Goal: Information Seeking & Learning: Compare options

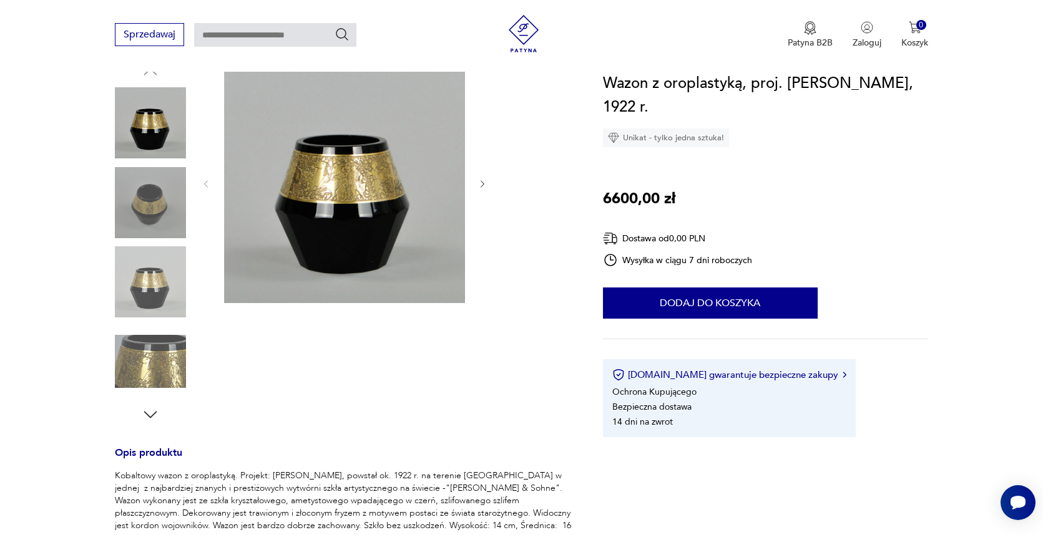
scroll to position [172, 0]
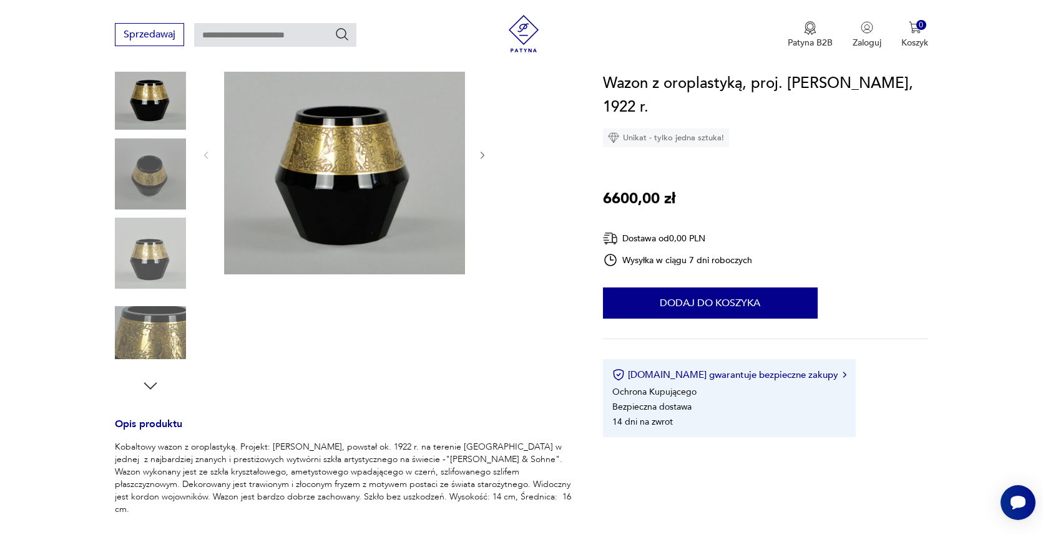
click at [151, 381] on icon "button" at bounding box center [150, 386] width 19 height 19
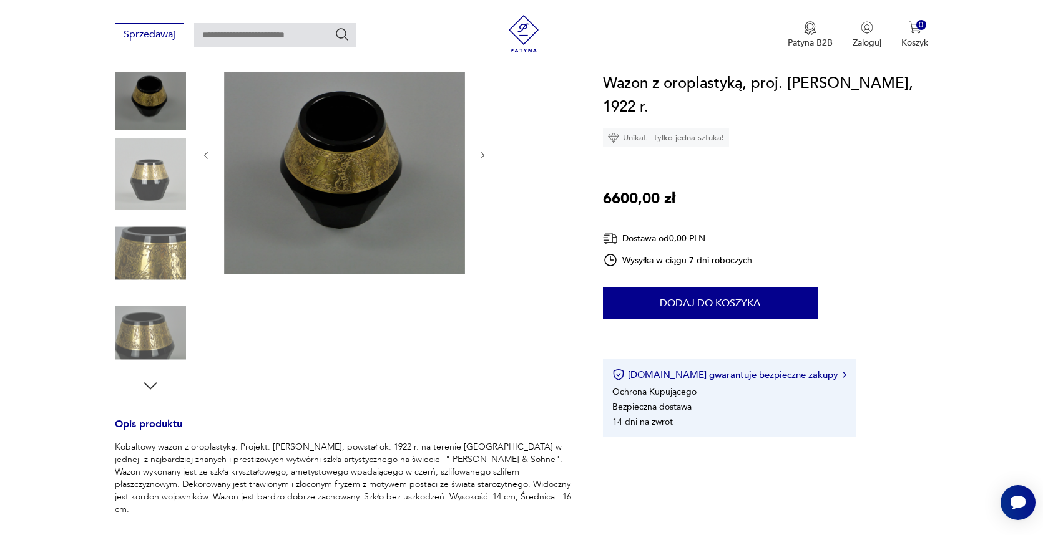
click at [151, 381] on icon "button" at bounding box center [150, 386] width 19 height 19
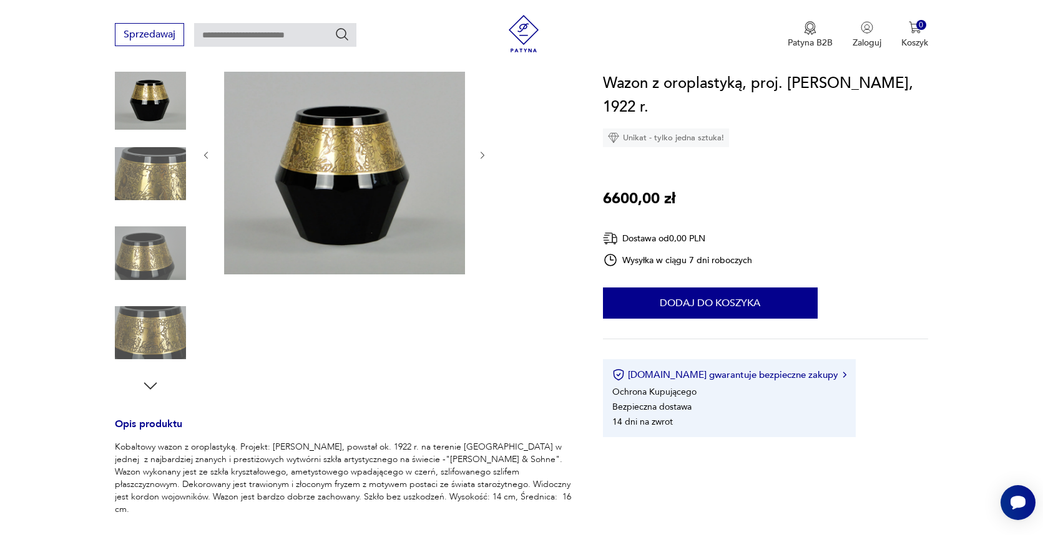
click at [151, 381] on icon "button" at bounding box center [150, 386] width 19 height 19
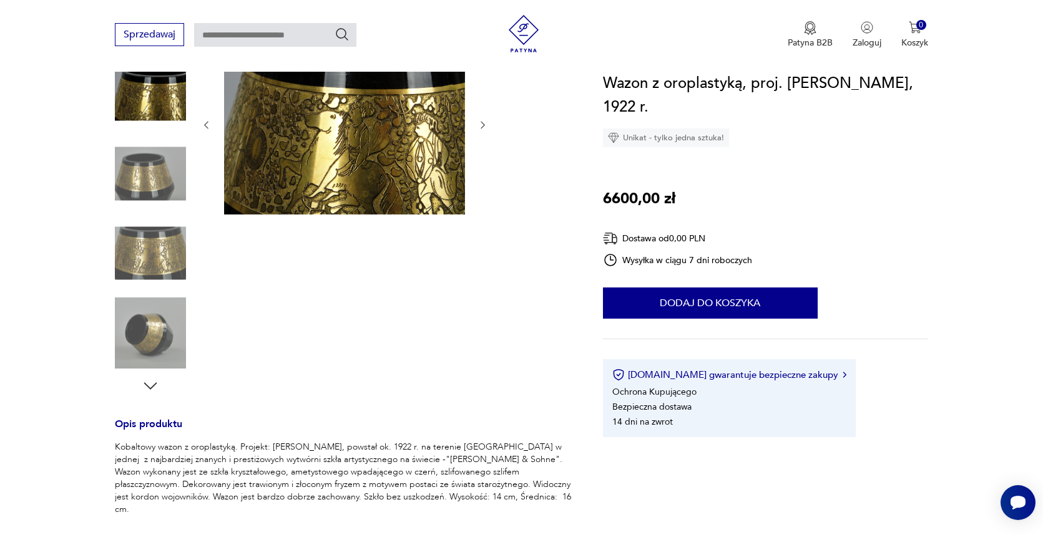
click at [151, 381] on icon "button" at bounding box center [150, 386] width 19 height 19
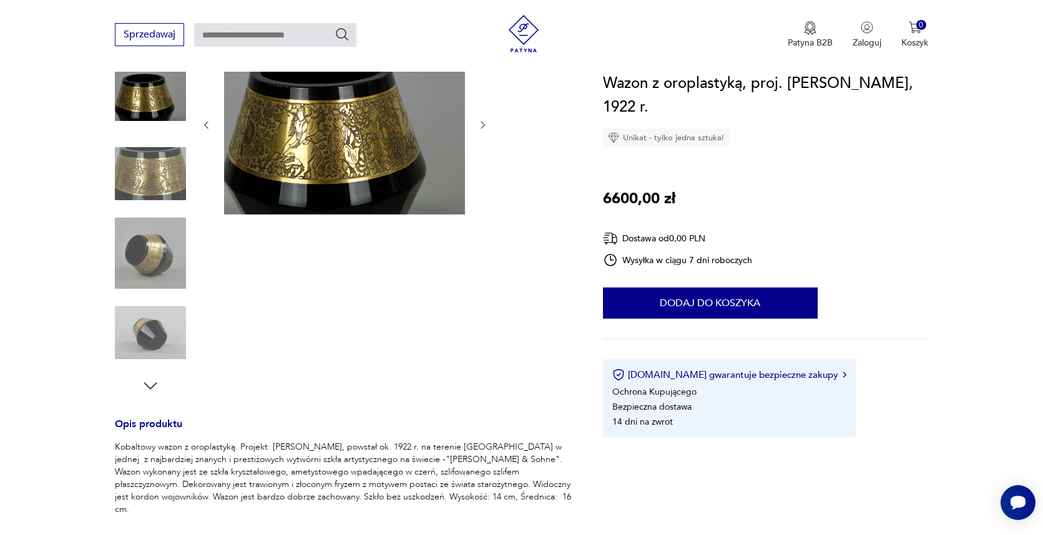
click at [152, 381] on icon "button" at bounding box center [150, 386] width 19 height 19
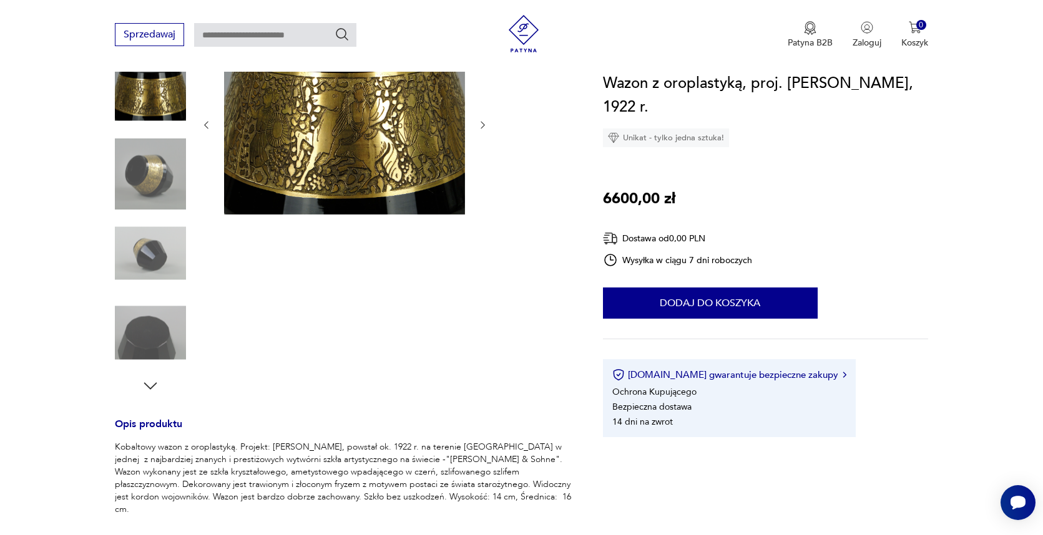
click at [152, 381] on icon "button" at bounding box center [150, 386] width 19 height 19
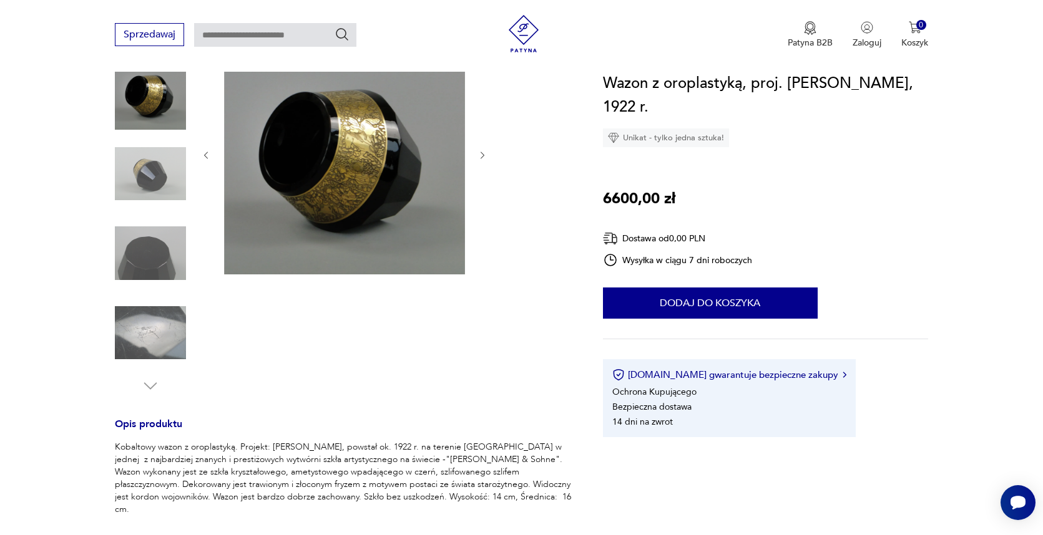
click at [151, 347] on img at bounding box center [150, 333] width 71 height 71
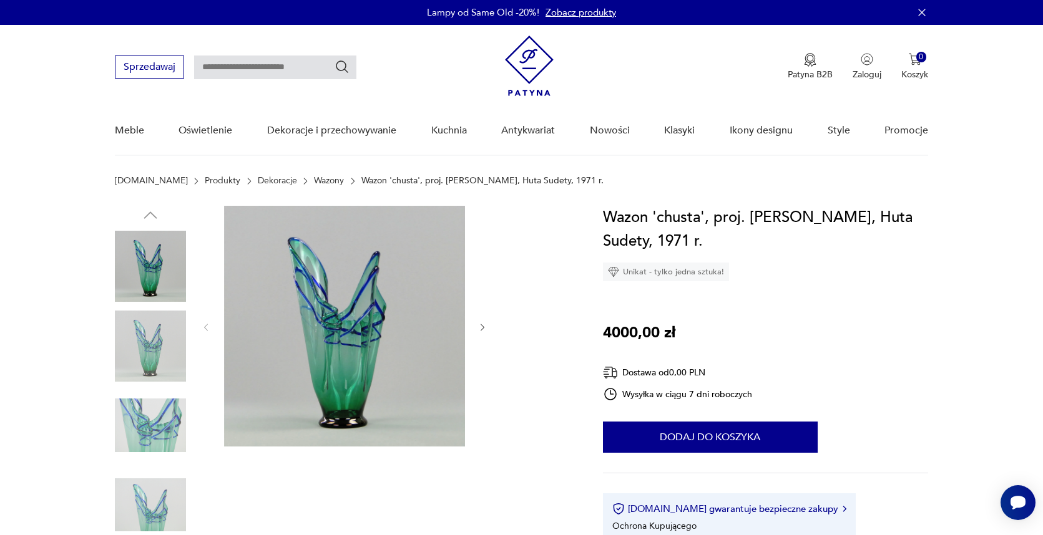
click at [148, 426] on img at bounding box center [150, 425] width 71 height 71
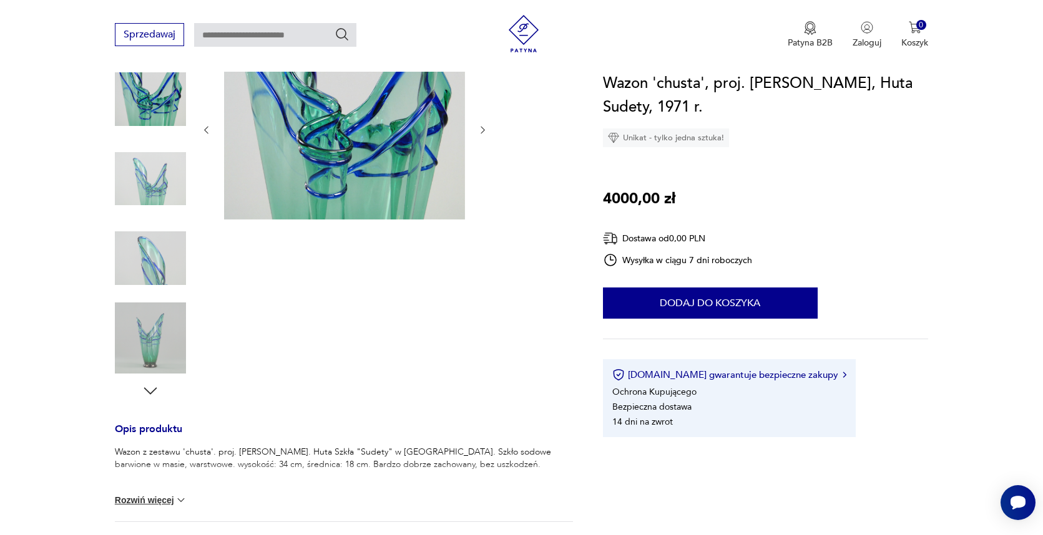
scroll to position [183, 0]
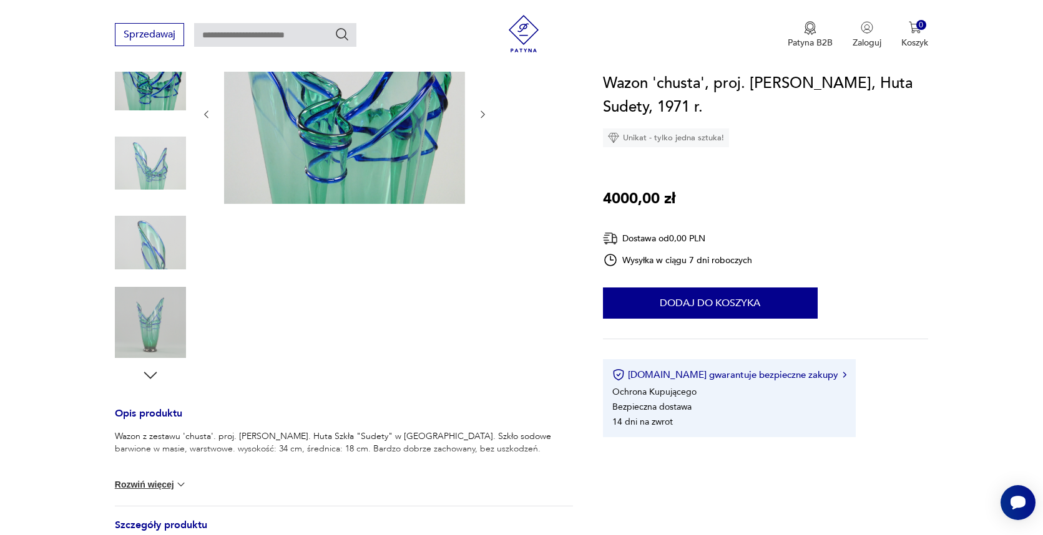
click at [148, 375] on icon "button" at bounding box center [150, 375] width 19 height 19
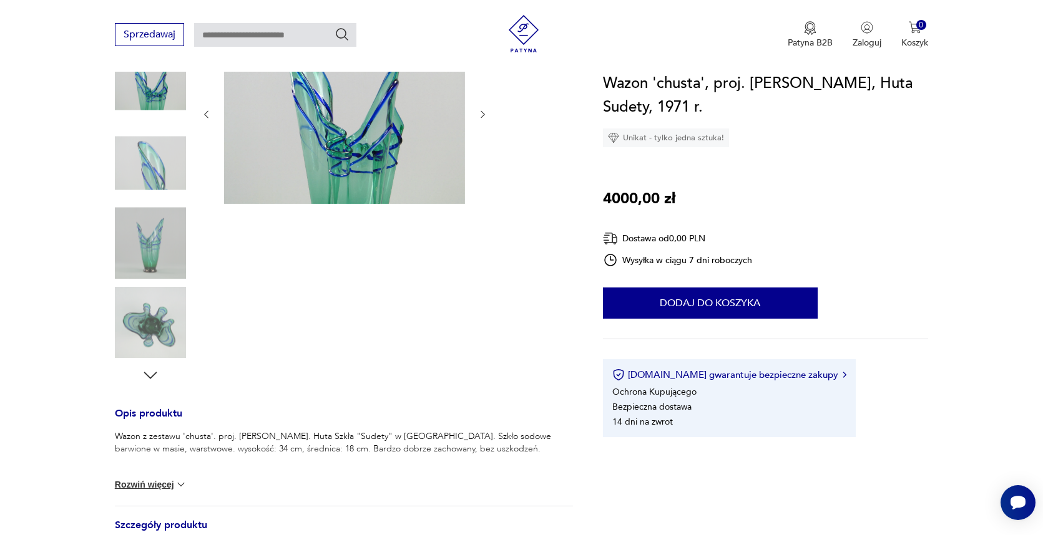
click at [148, 375] on icon "button" at bounding box center [150, 375] width 19 height 19
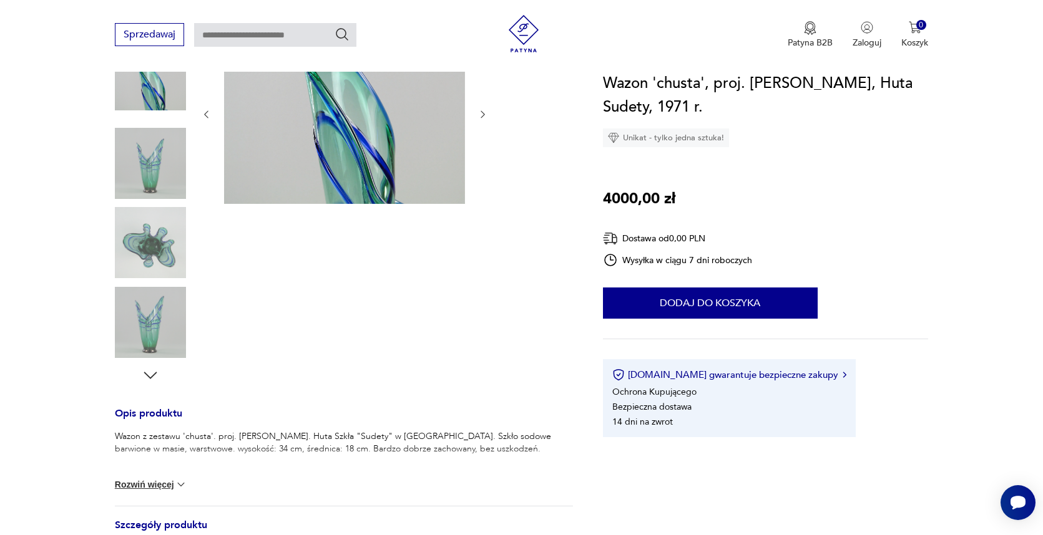
click at [148, 375] on icon "button" at bounding box center [150, 375] width 19 height 19
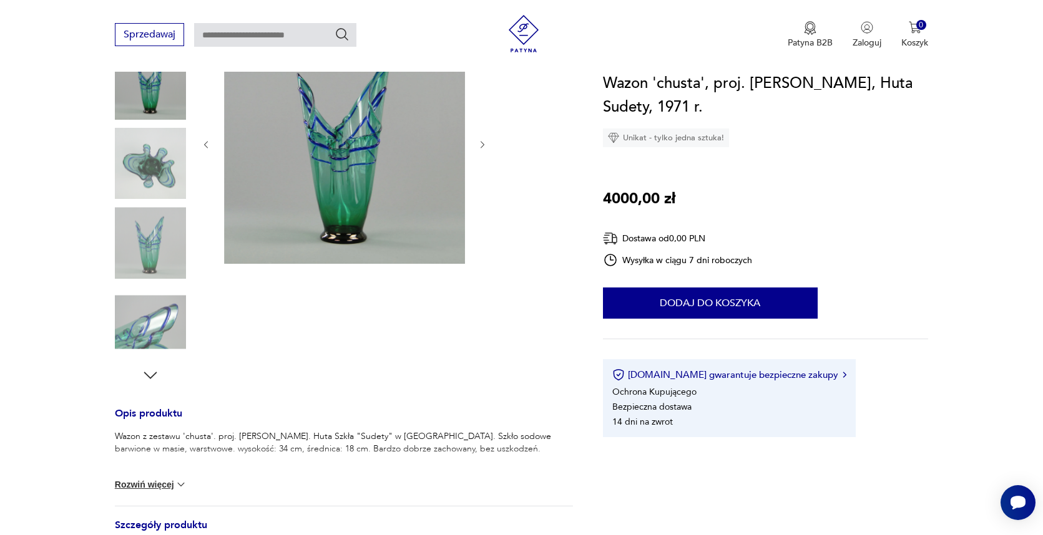
click at [146, 165] on img at bounding box center [150, 163] width 71 height 71
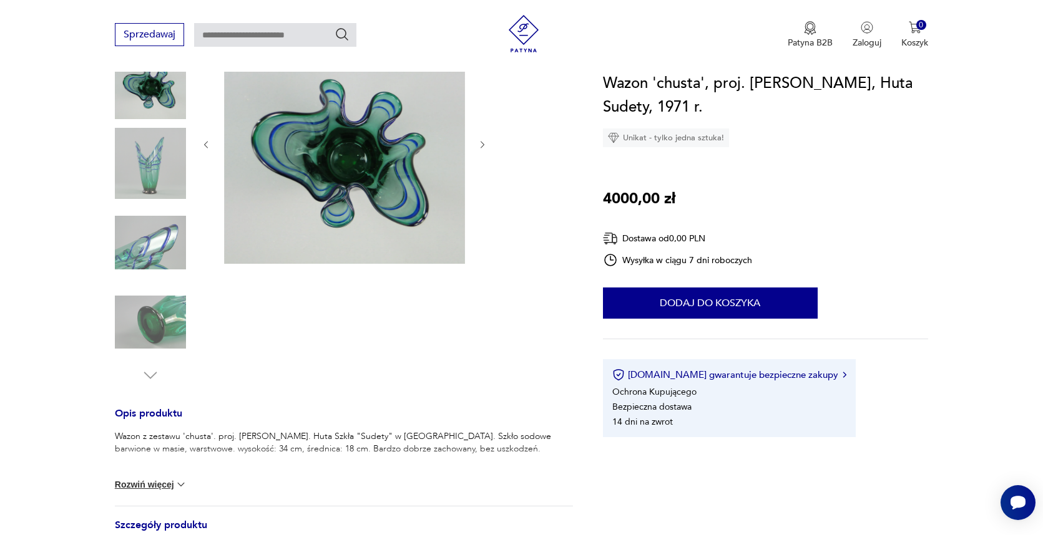
click at [158, 319] on img at bounding box center [150, 322] width 71 height 71
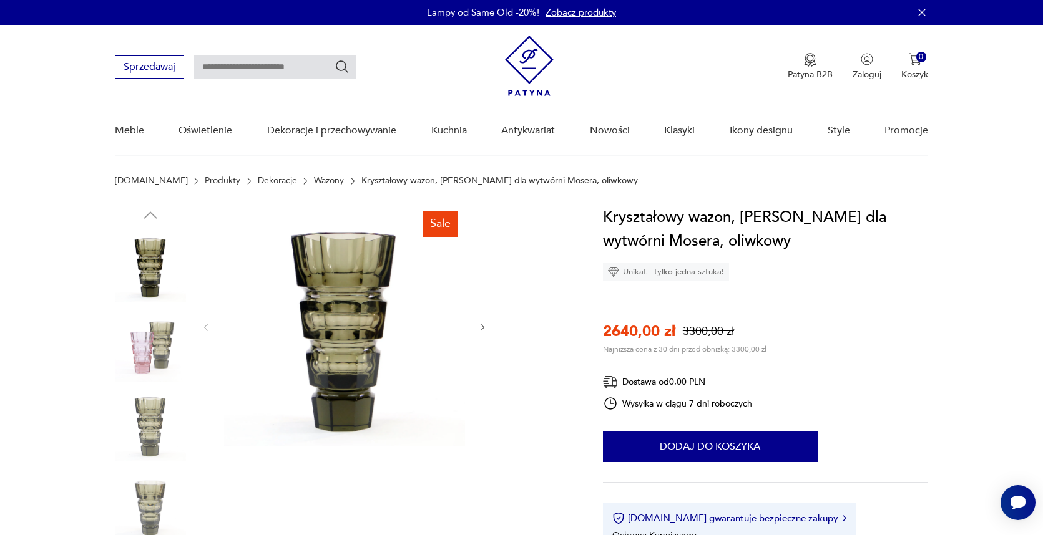
click at [148, 344] on img at bounding box center [150, 346] width 71 height 71
